Goal: Task Accomplishment & Management: Use online tool/utility

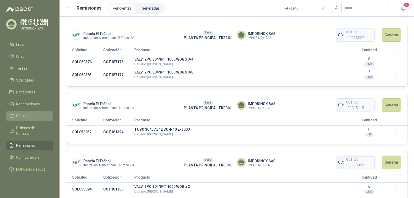
click at [22, 116] on span "Cotizar" at bounding box center [22, 116] width 12 height 6
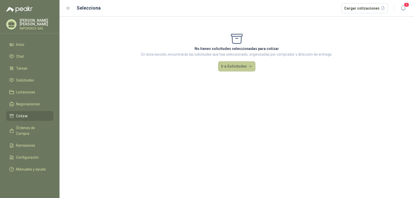
click at [242, 66] on button "Ir a Solicitudes" at bounding box center [236, 66] width 37 height 10
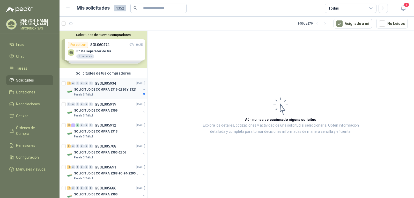
click at [107, 90] on p "SOLICITUD DE COMPRA 2319-2320 Y 2321" at bounding box center [105, 89] width 63 height 5
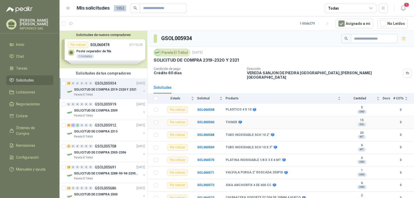
scroll to position [26, 0]
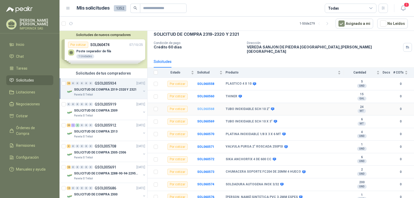
click at [209, 107] on b "SOL060568" at bounding box center [205, 109] width 17 height 4
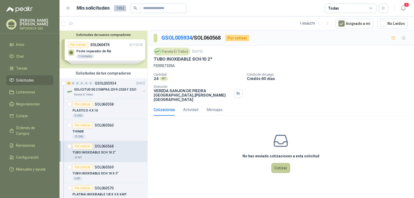
click at [278, 163] on button "Cotizar" at bounding box center [280, 168] width 19 height 10
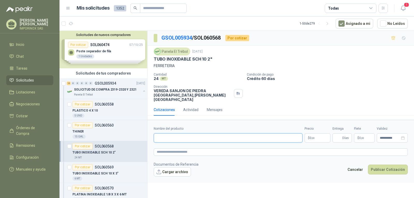
paste input "**********"
type input "**********"
paste textarea "**********"
type textarea "**********"
click at [322, 133] on p "$ 0 ,00" at bounding box center [317, 137] width 26 height 9
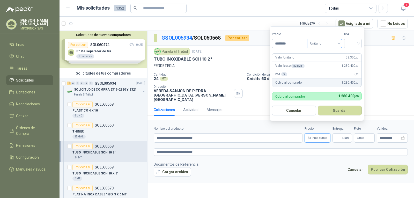
click at [338, 43] on span "Unitario" at bounding box center [324, 44] width 29 height 8
type input "********"
click at [326, 53] on div "Unitario" at bounding box center [325, 54] width 27 height 6
click at [360, 40] on div at bounding box center [353, 43] width 18 height 9
click at [354, 52] on div "19%" at bounding box center [354, 54] width 10 height 6
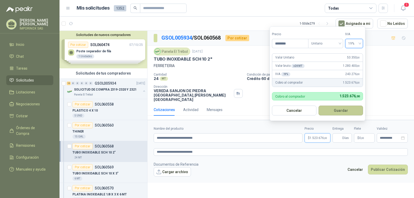
click at [337, 110] on button "Guardar" at bounding box center [340, 110] width 44 height 10
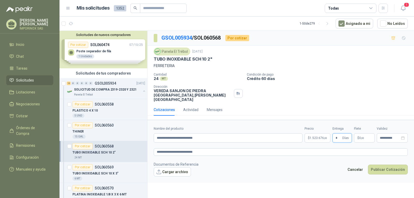
type input "*"
click at [360, 136] on span "0 ,00" at bounding box center [361, 137] width 5 height 3
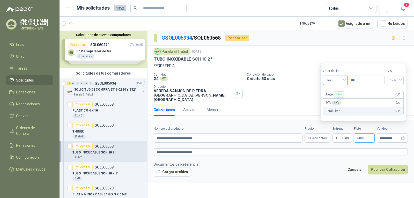
click at [329, 79] on span "Flex" at bounding box center [335, 80] width 19 height 8
click at [331, 99] on div "Incluido" at bounding box center [336, 99] width 18 height 6
click at [402, 136] on icon "close-circle" at bounding box center [403, 138] width 4 height 4
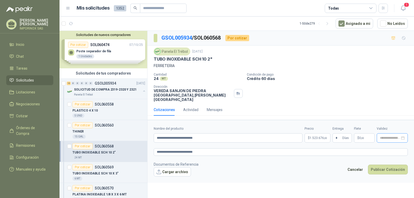
click at [402, 136] on div at bounding box center [392, 138] width 25 height 4
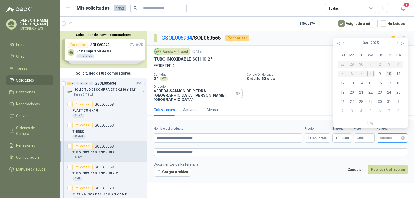
click at [390, 74] on div "10" at bounding box center [389, 74] width 6 height 6
type input "**********"
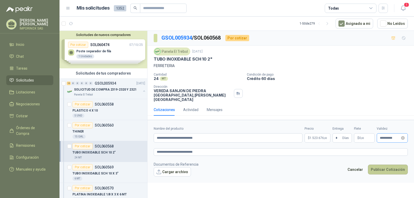
click at [381, 164] on button "Publicar Cotización" at bounding box center [388, 169] width 40 height 10
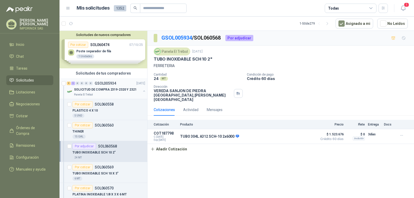
click at [104, 86] on div "SOLICITUD DE COMPRA 2319-2320 Y 2321" at bounding box center [107, 89] width 67 height 6
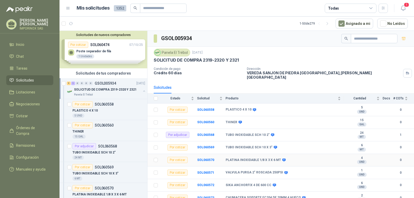
scroll to position [26, 0]
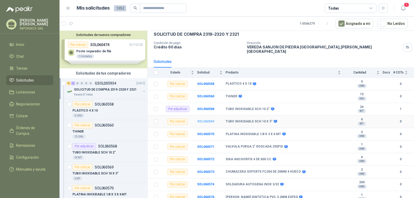
click at [201, 119] on b "SOL060569" at bounding box center [205, 121] width 17 height 4
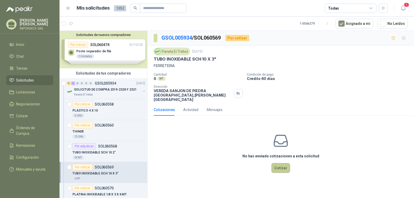
click at [279, 163] on button "Cotizar" at bounding box center [280, 168] width 19 height 10
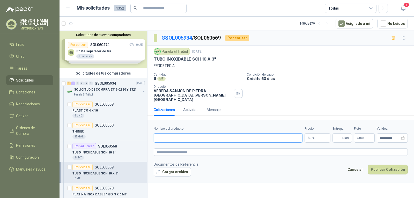
paste input "**********"
type input "**********"
paste textarea "**********"
type textarea "**********"
click at [316, 133] on p "$ 0 ,00" at bounding box center [317, 137] width 26 height 9
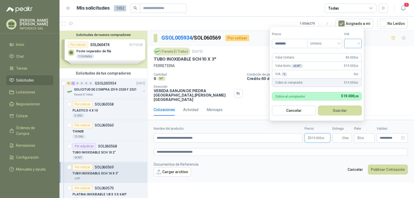
type input "********"
click at [355, 43] on input "search" at bounding box center [352, 43] width 11 height 8
click at [351, 54] on div "19%" at bounding box center [354, 54] width 10 height 6
click at [338, 110] on button "Guardar" at bounding box center [340, 110] width 44 height 10
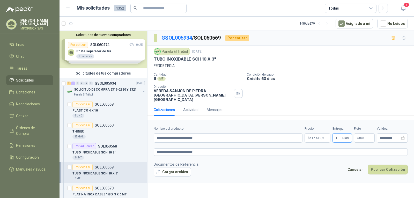
type input "*"
drag, startPoint x: 364, startPoint y: 134, endPoint x: 349, endPoint y: 116, distance: 23.0
click at [363, 137] on span ",00" at bounding box center [362, 138] width 3 height 3
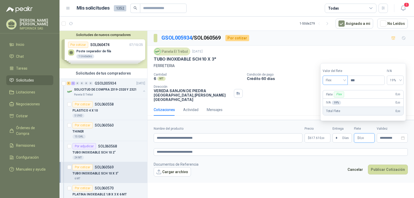
click at [334, 80] on span "Flex" at bounding box center [335, 80] width 19 height 8
click at [333, 99] on div "Incluido" at bounding box center [336, 99] width 18 height 6
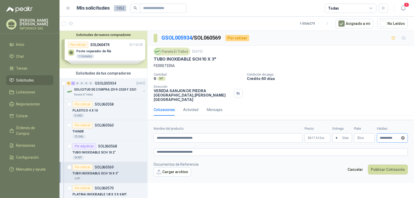
click at [404, 136] on icon "close-circle" at bounding box center [403, 138] width 4 height 4
click at [403, 136] on div at bounding box center [392, 138] width 25 height 4
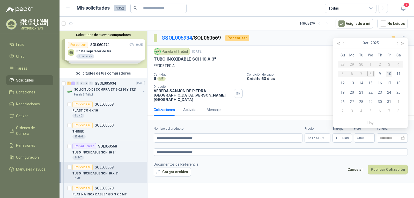
click at [389, 72] on div "10" at bounding box center [389, 74] width 6 height 6
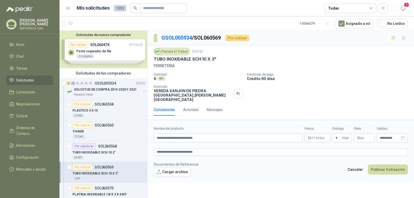
type input "**********"
click at [380, 165] on button "Publicar Cotización" at bounding box center [388, 169] width 40 height 10
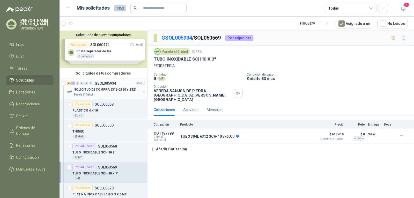
click at [102, 86] on div "8 2 0 0 0 0 GSOL005934 [DATE]" at bounding box center [106, 83] width 79 height 6
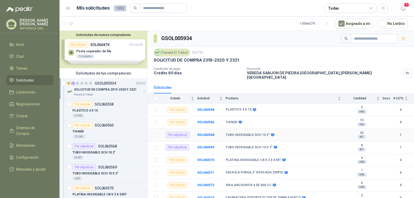
scroll to position [26, 0]
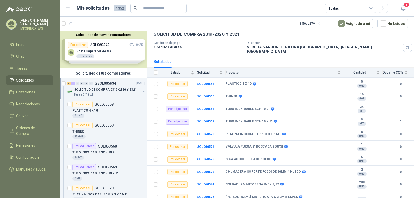
click at [99, 86] on div "SOLICITUD DE COMPRA 2319-2320 Y 2321" at bounding box center [107, 89] width 67 height 6
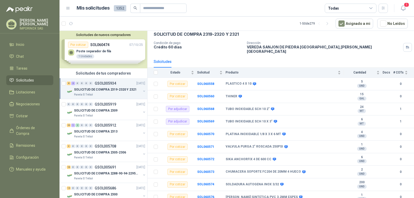
scroll to position [2, 0]
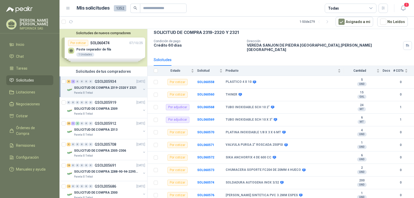
click at [97, 47] on div "Solicitudes de nuevos compradores Por cotizar SOL060474 [DATE] Poste separador …" at bounding box center [103, 47] width 88 height 37
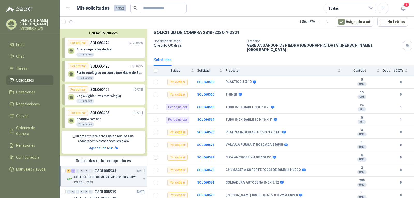
click at [97, 47] on div "Poste separador de fila 1 Unidades" at bounding box center [105, 51] width 75 height 11
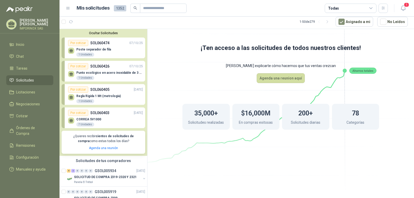
click at [97, 46] on p "SOL060474" at bounding box center [99, 43] width 19 height 6
click at [93, 33] on button "Ocultar Solicitudes" at bounding box center [104, 33] width 84 height 4
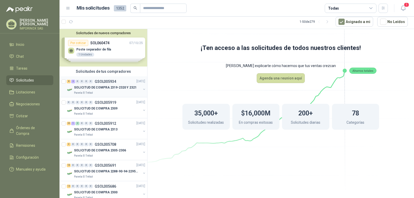
click at [89, 79] on div "8 2 0 0 0 0 GSOL005934 [DATE]" at bounding box center [106, 81] width 79 height 6
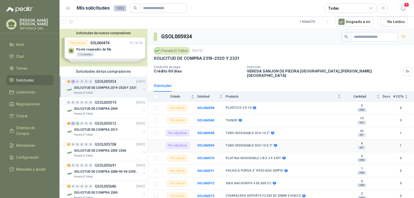
scroll to position [26, 0]
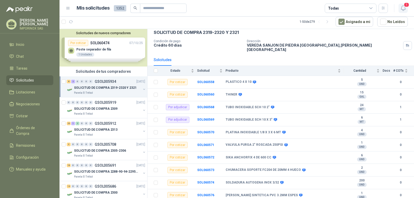
click at [405, 4] on span "1" at bounding box center [406, 4] width 6 height 5
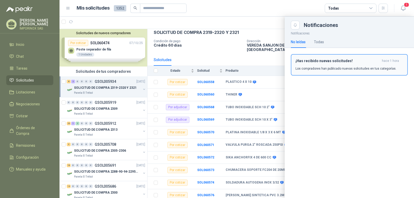
click at [337, 65] on div "¡Has recibido nuevas solicitudes! hace 1 hora Los compradores han publicado nue…" at bounding box center [349, 65] width 108 height 12
